Goal: Obtain resource: Download file/media

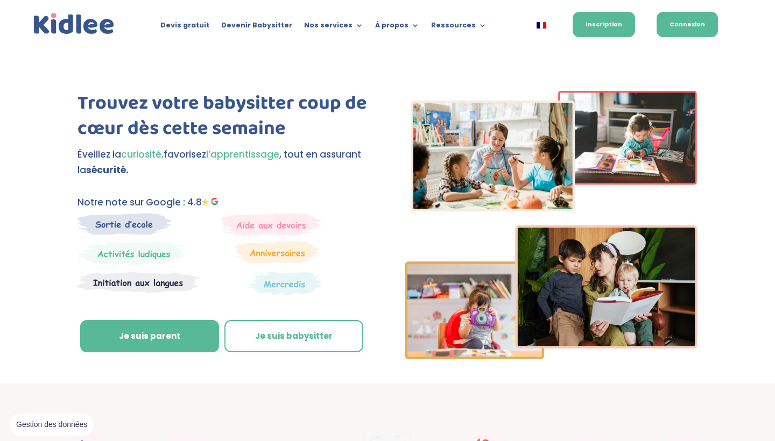
click at [704, 25] on link "Connexion" at bounding box center [687, 24] width 61 height 25
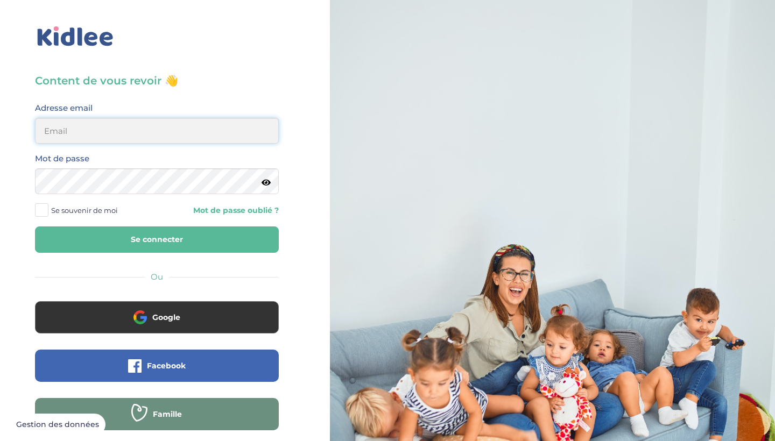
type input "alegrianantonio@gmail.com"
click at [157, 240] on button "Se connecter" at bounding box center [157, 240] width 244 height 26
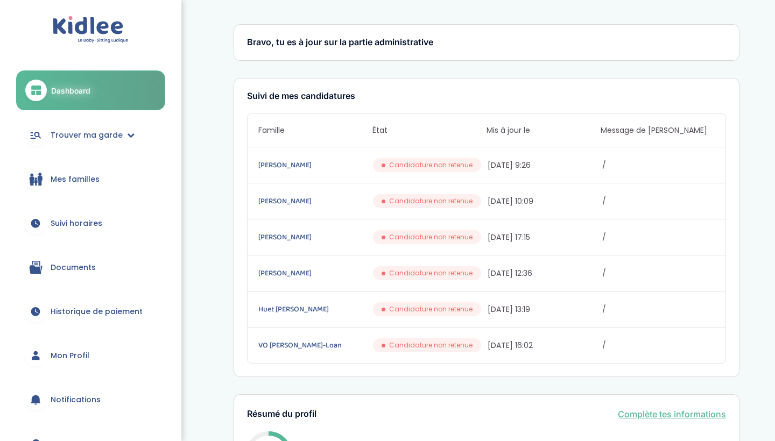
click at [117, 262] on link "Documents" at bounding box center [90, 267] width 149 height 39
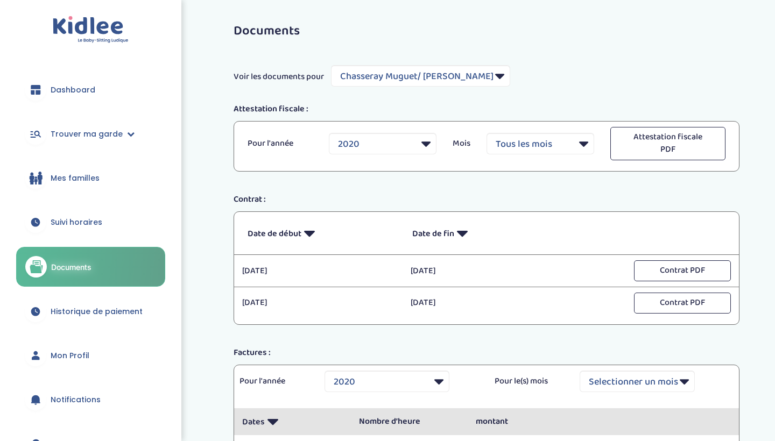
select select "351"
select select "2020"
select select "1149"
select select "2022"
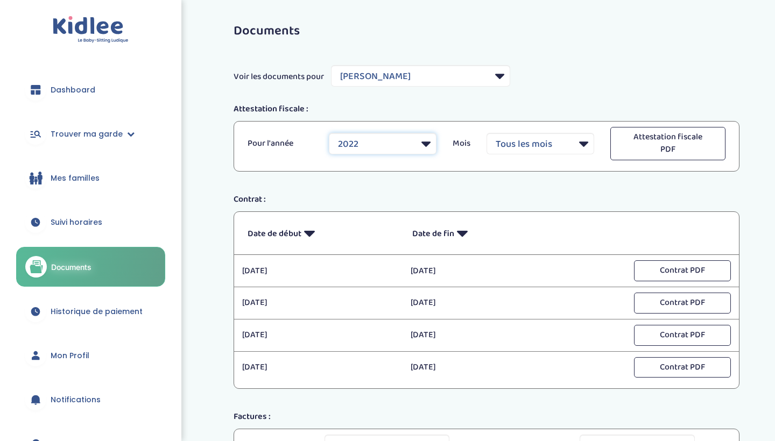
select select "2024"
select select "10"
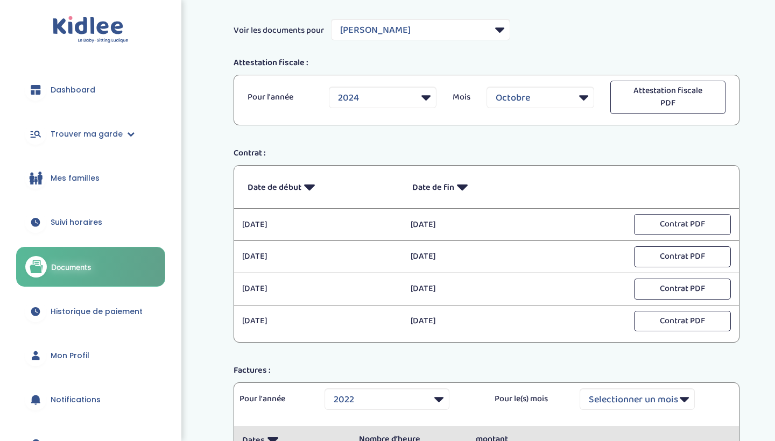
scroll to position [61, 0]
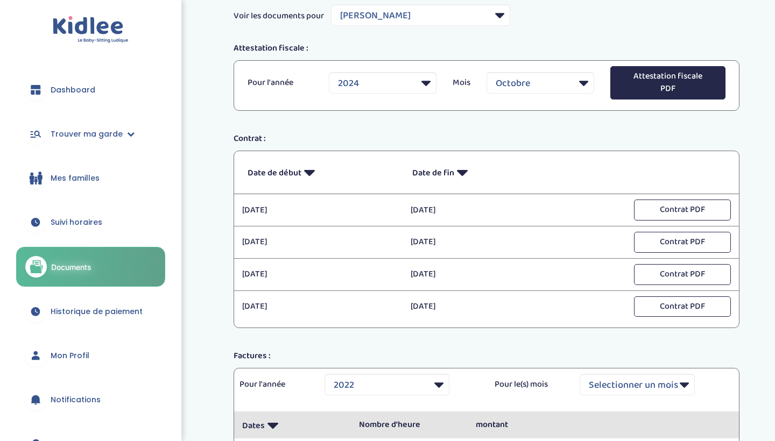
click at [686, 83] on button "Attestation fiscale PDF" at bounding box center [667, 82] width 115 height 33
click at [388, 134] on div "Contrat :" at bounding box center [487, 138] width 522 height 13
click at [758, 193] on div "Documents Voir les documents pour Filtrer par Famille Chasseray Muguet/ Beard B…" at bounding box center [486, 392] width 577 height 874
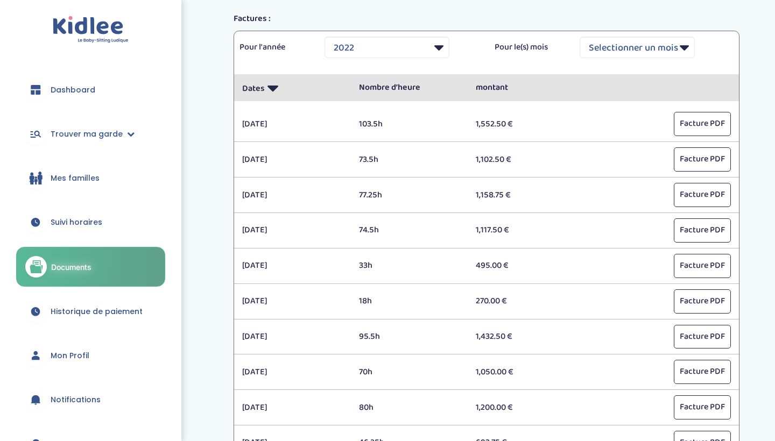
scroll to position [362, 0]
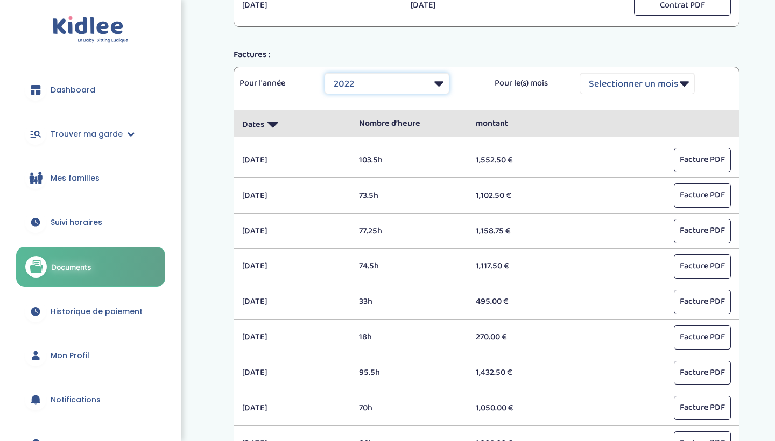
select select "2024"
drag, startPoint x: 421, startPoint y: 88, endPoint x: 680, endPoint y: 430, distance: 428.9
click at [750, 97] on div "Documents Voir les documents pour Filtrer par Famille Chasseray Muguet/ Beard B…" at bounding box center [486, 91] width 538 height 874
click at [762, 125] on div "Documents Voir les documents pour Filtrer par Famille Chasseray Muguet/ Beard B…" at bounding box center [486, 91] width 577 height 874
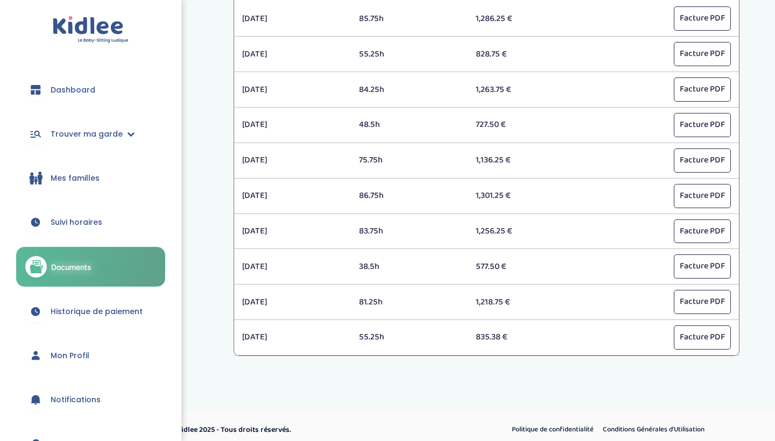
scroll to position [503, 0]
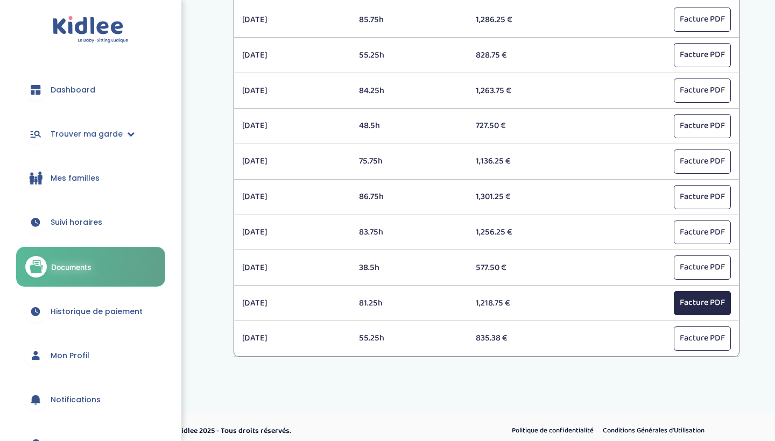
click at [714, 300] on button "Facture PDF" at bounding box center [702, 303] width 57 height 24
click at [700, 329] on button "Facture PDF" at bounding box center [702, 339] width 57 height 24
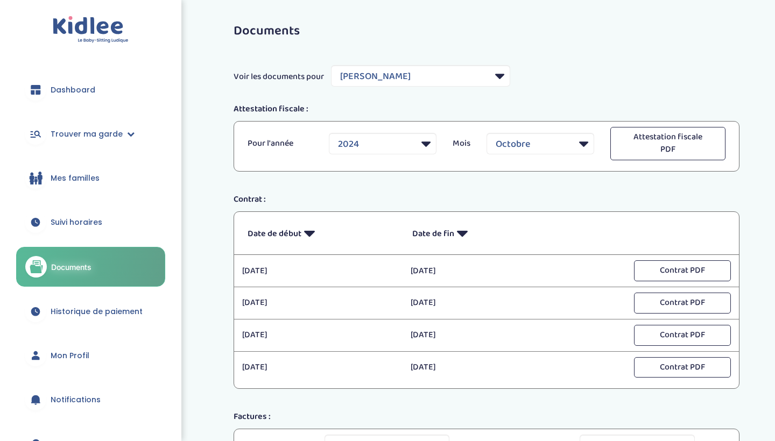
scroll to position [0, 0]
select select "2025"
select select "1"
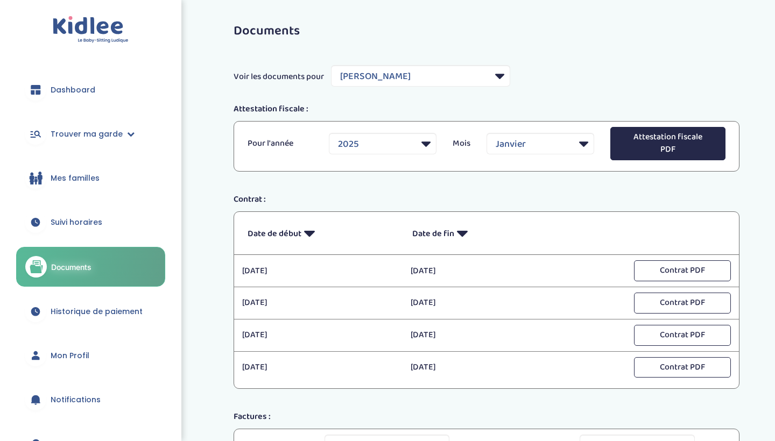
click at [655, 149] on button "Attestation fiscale PDF" at bounding box center [667, 143] width 115 height 33
